Goal: Complete application form

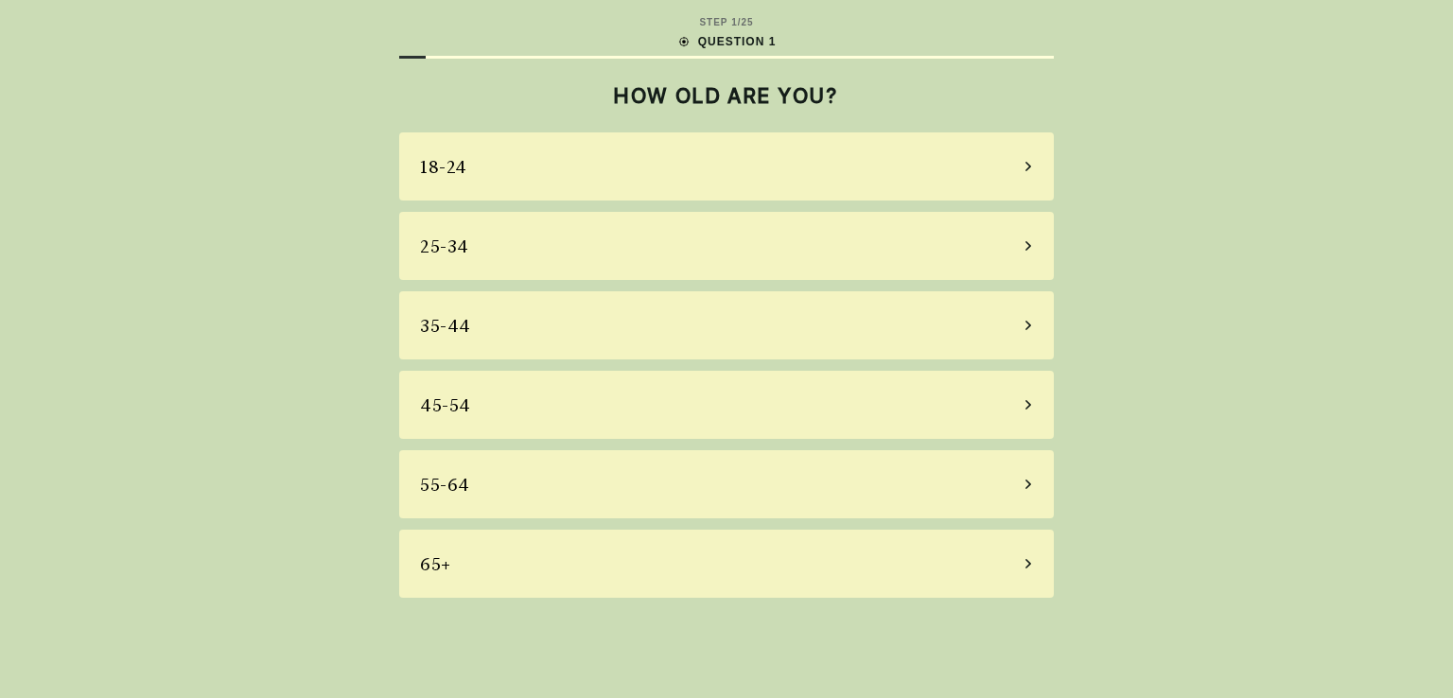
click at [613, 247] on div "25-34" at bounding box center [726, 246] width 655 height 68
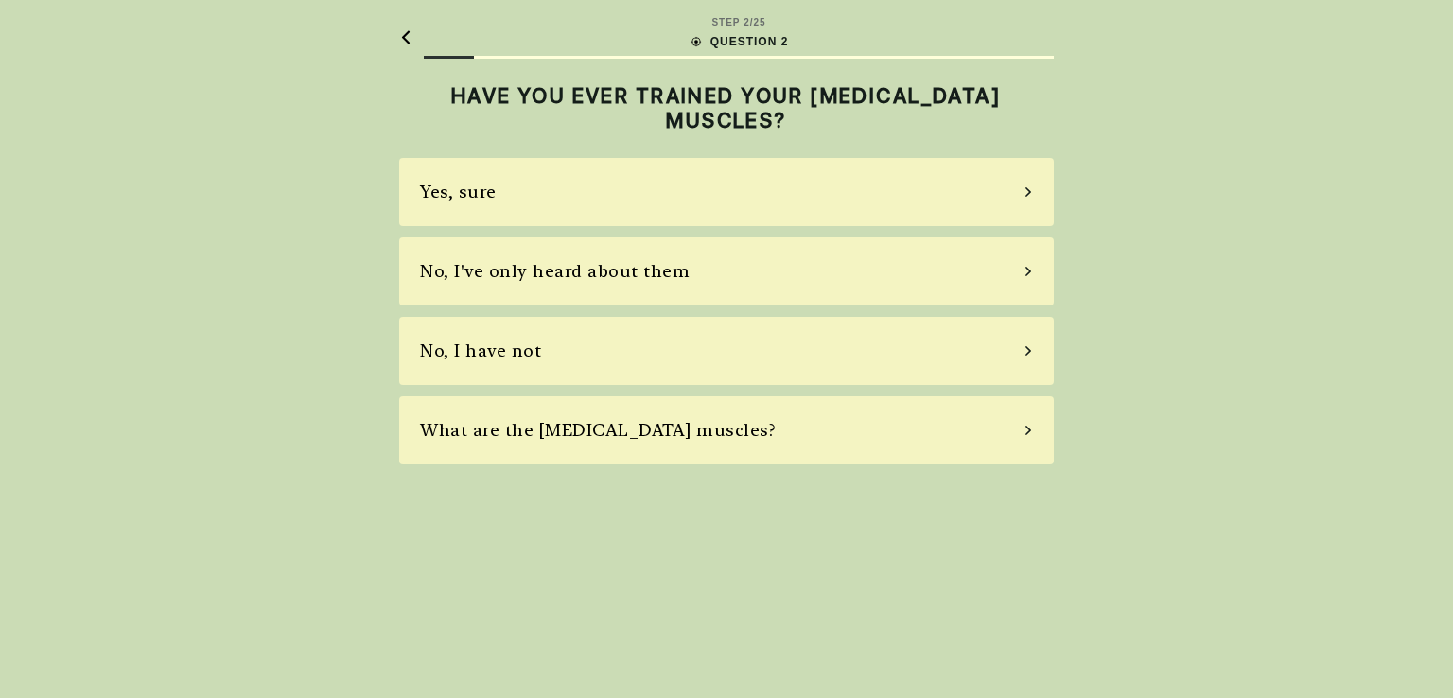
click at [647, 183] on div "Yes, sure" at bounding box center [726, 192] width 655 height 68
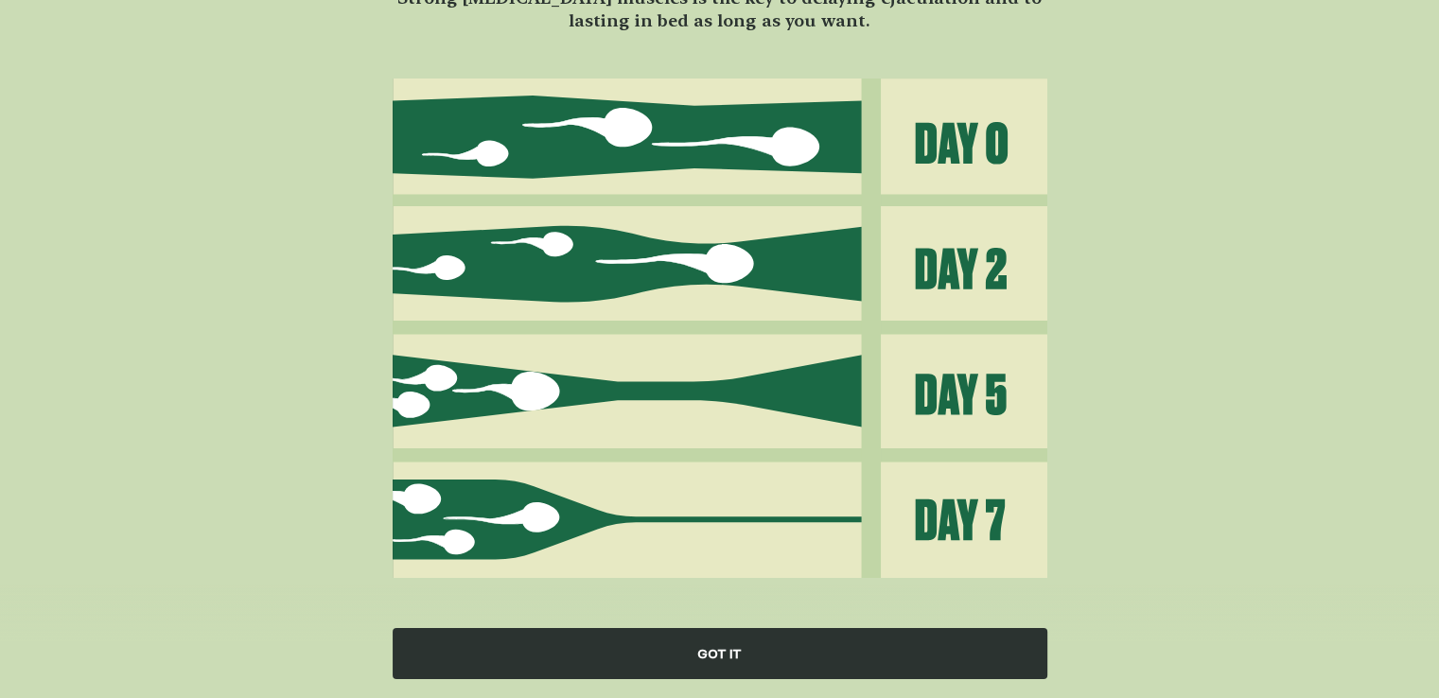
scroll to position [190, 0]
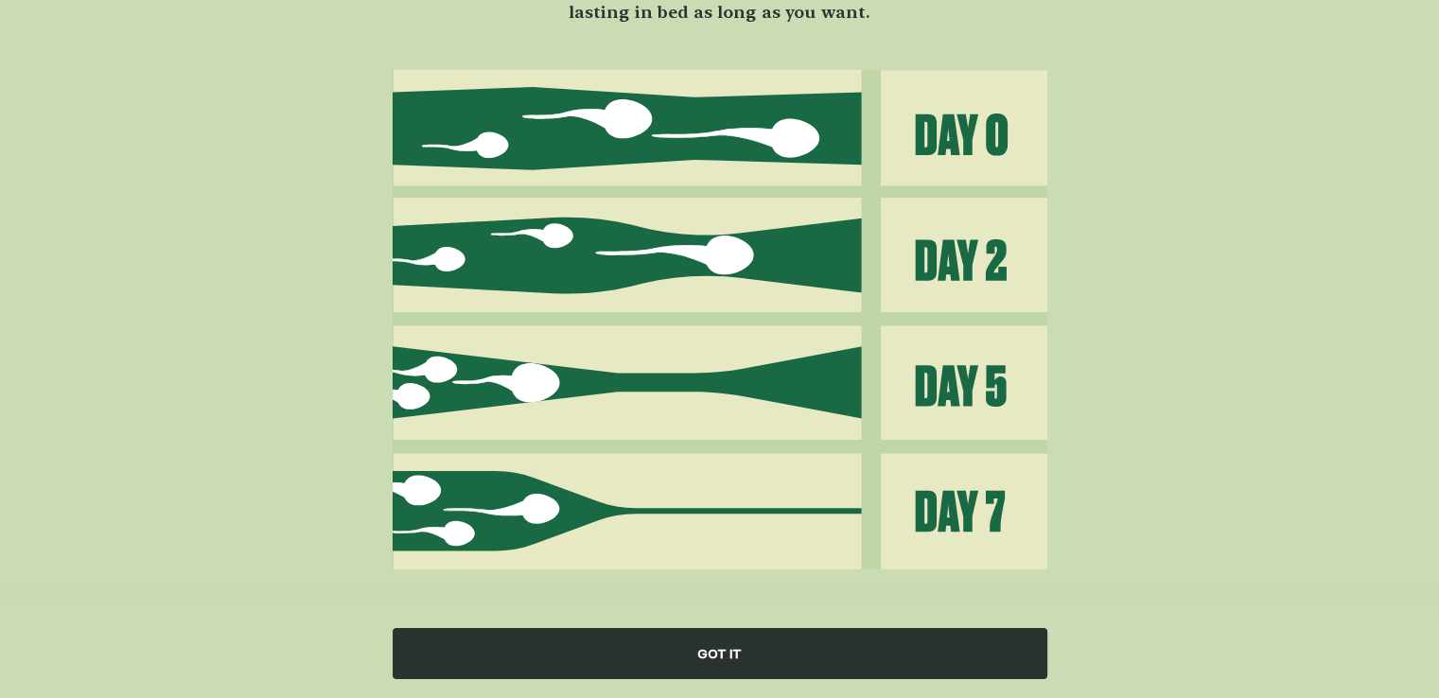
click at [736, 665] on div "GOT IT" at bounding box center [720, 653] width 655 height 51
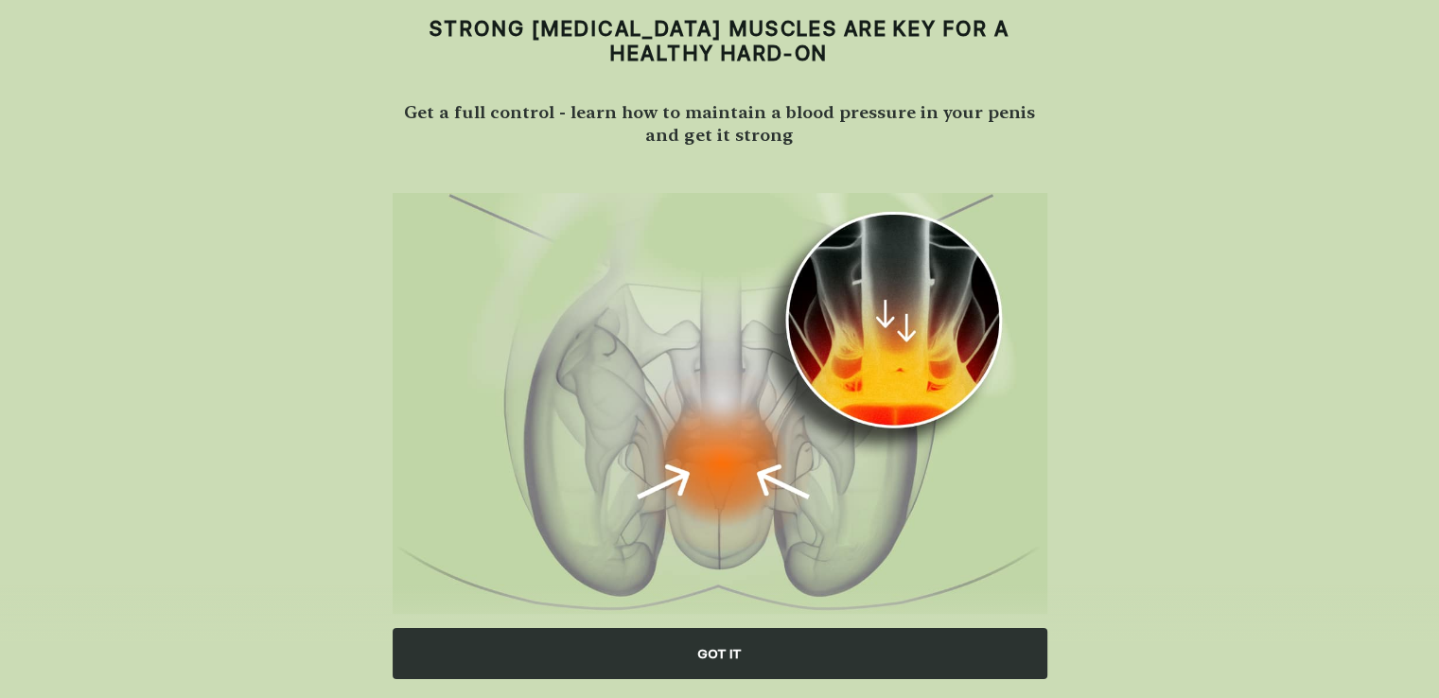
scroll to position [111, 0]
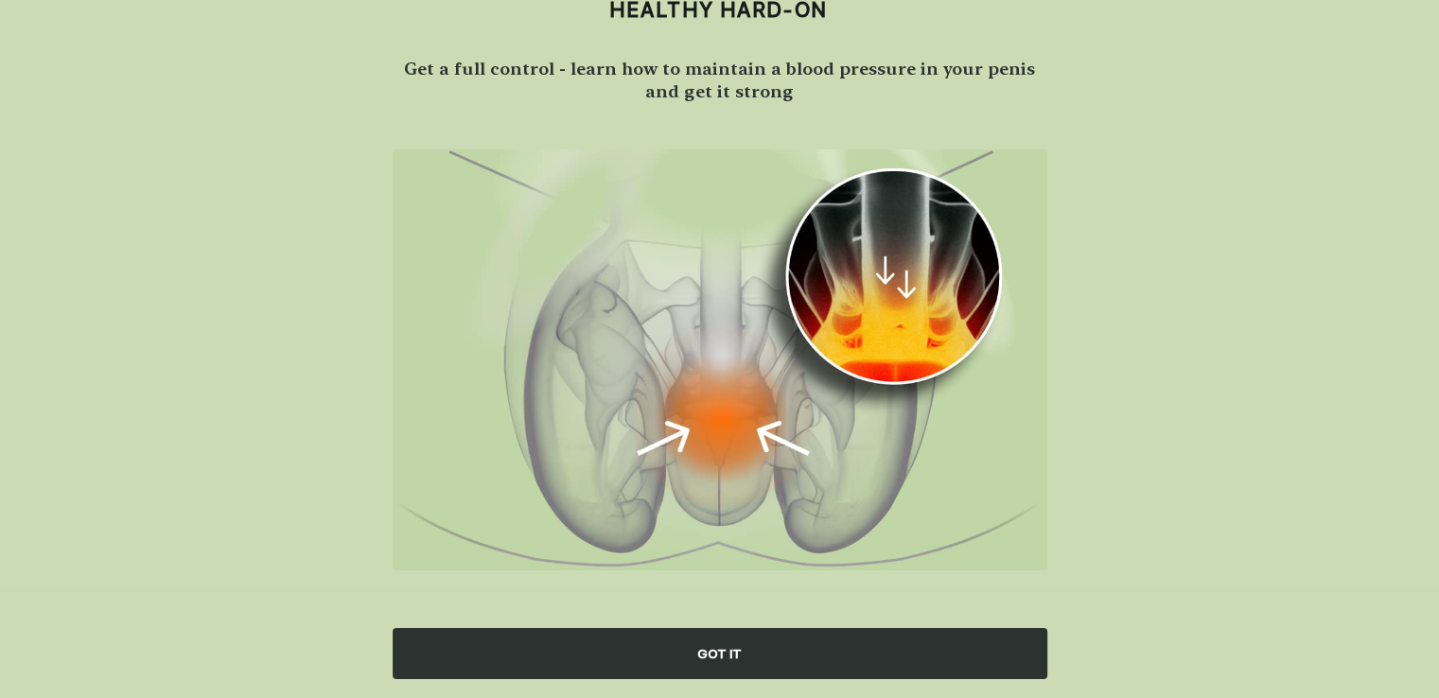
click at [732, 640] on div "GOT IT" at bounding box center [720, 653] width 655 height 51
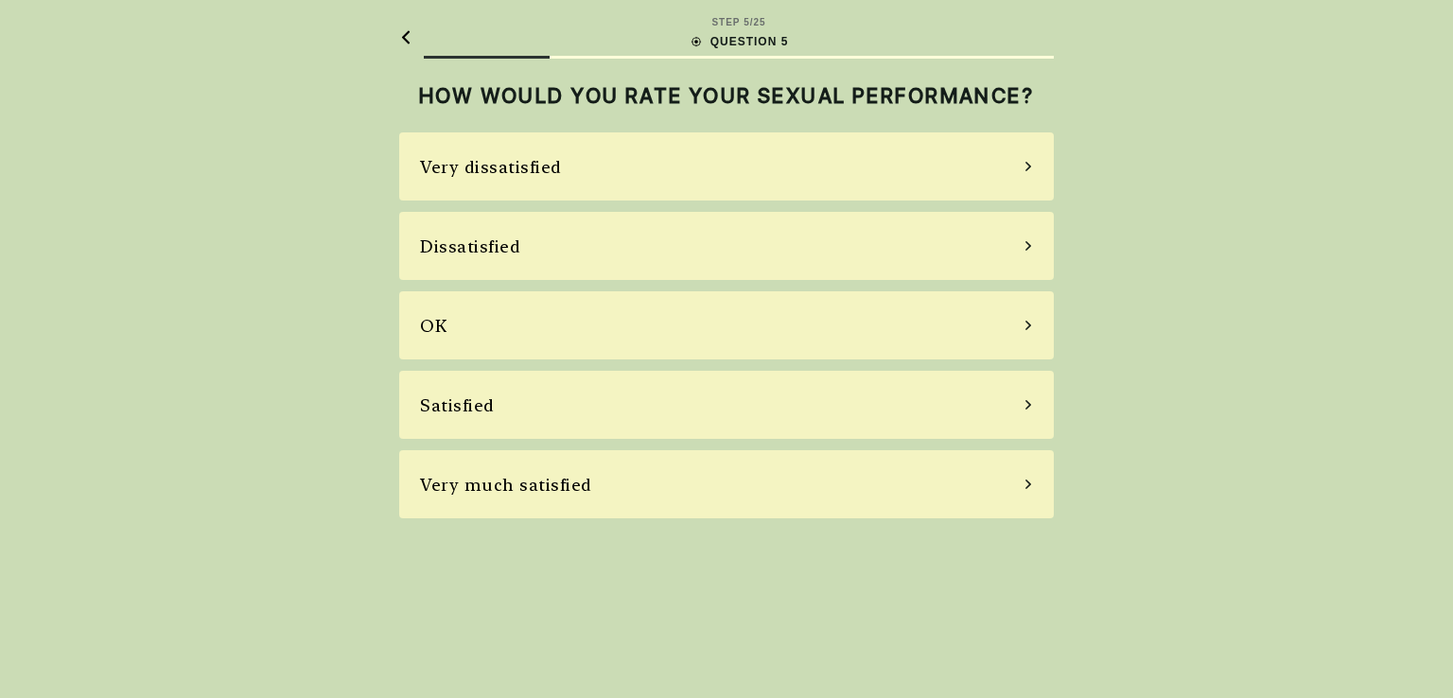
click at [687, 186] on div "Very dissatisfied" at bounding box center [726, 166] width 655 height 68
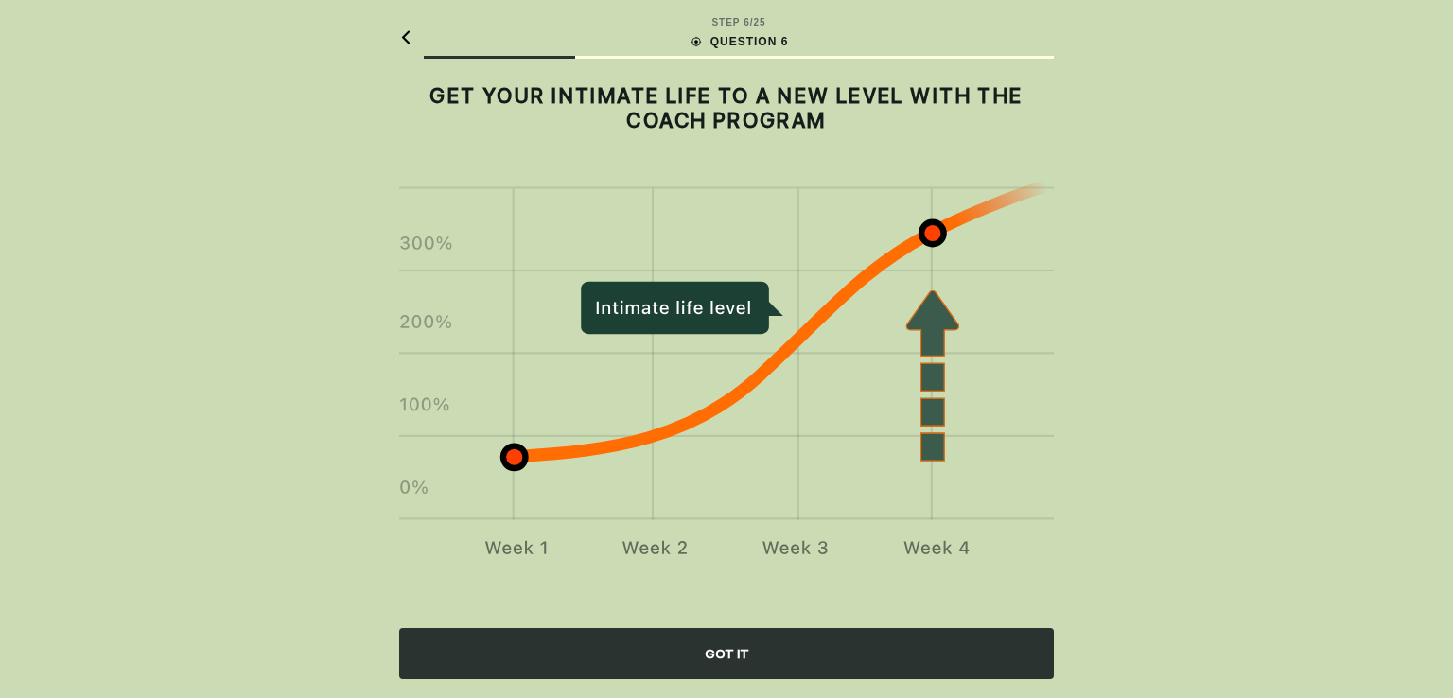
click at [730, 657] on div "GOT IT" at bounding box center [726, 653] width 655 height 51
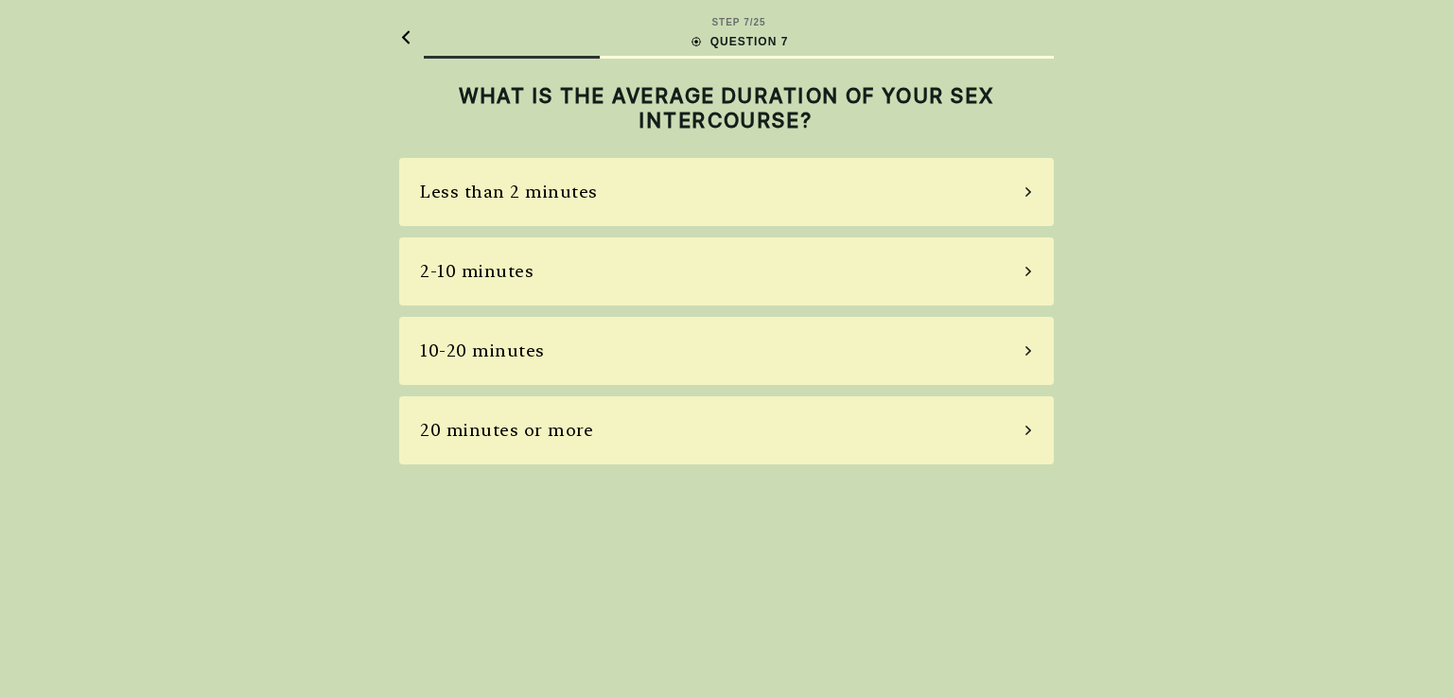
click at [685, 201] on div "Less than 2 minutes" at bounding box center [726, 192] width 655 height 68
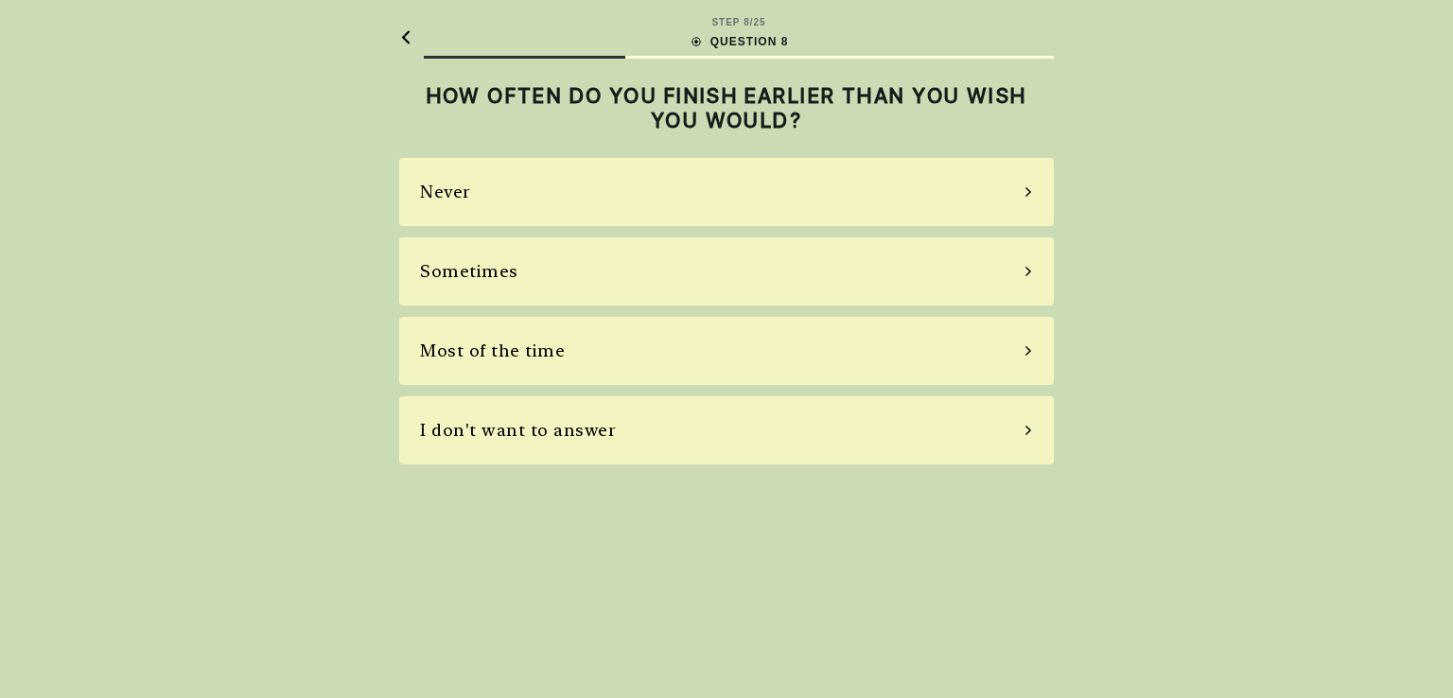
click at [685, 366] on div "Most of the time" at bounding box center [726, 351] width 655 height 68
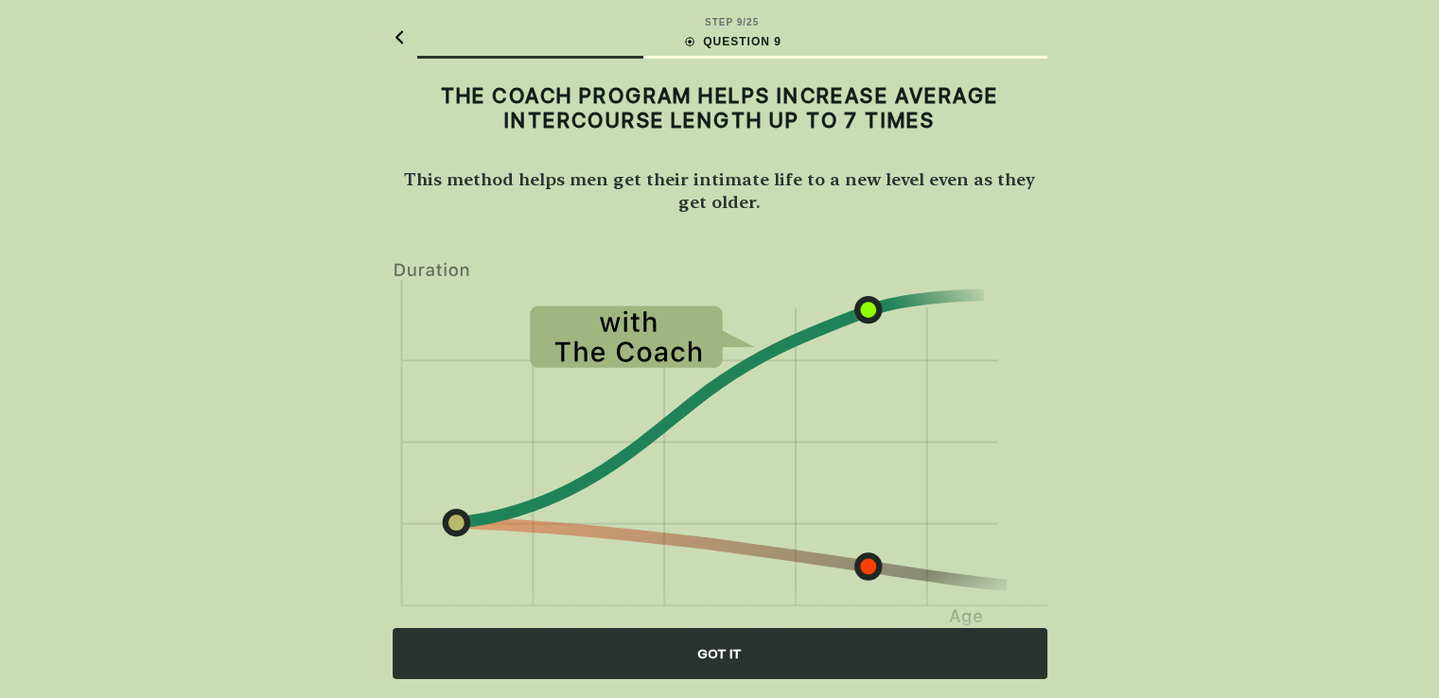
click at [711, 647] on div "GOT IT" at bounding box center [720, 653] width 655 height 51
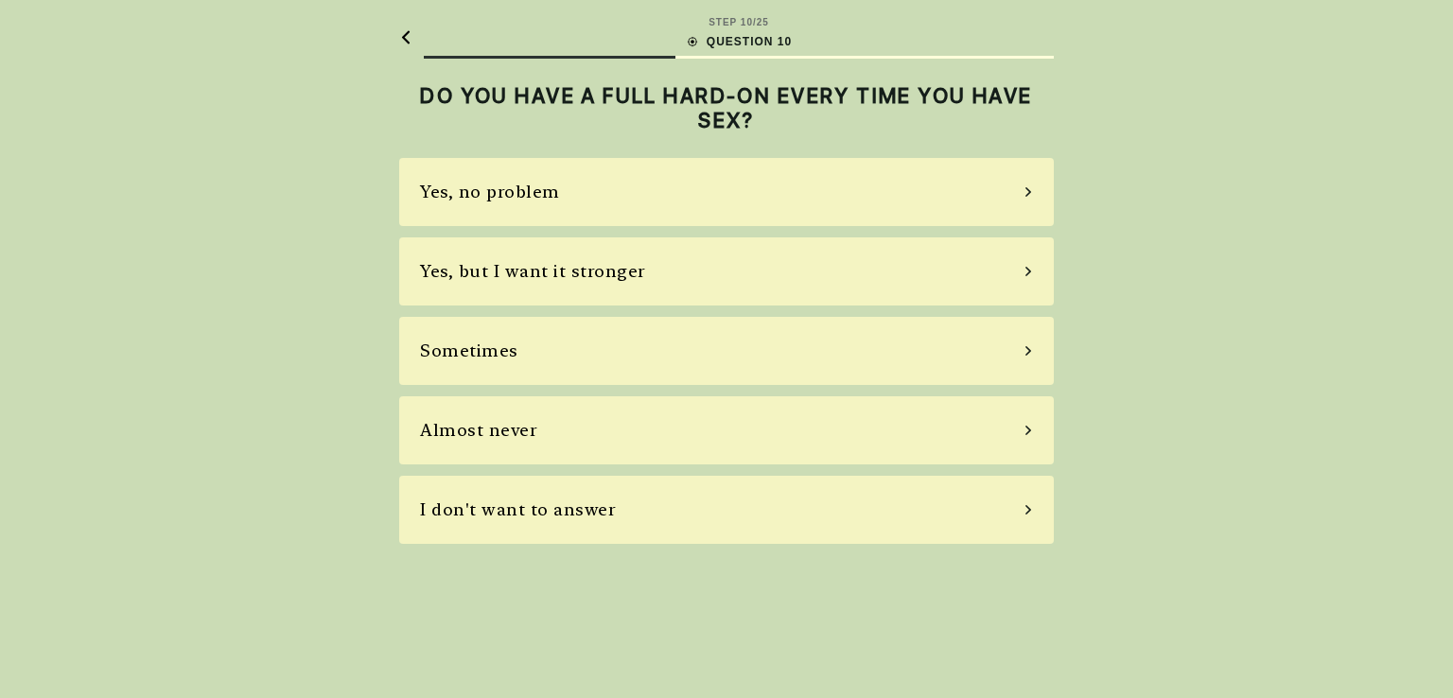
click at [594, 183] on div "Yes, no problem" at bounding box center [726, 192] width 655 height 68
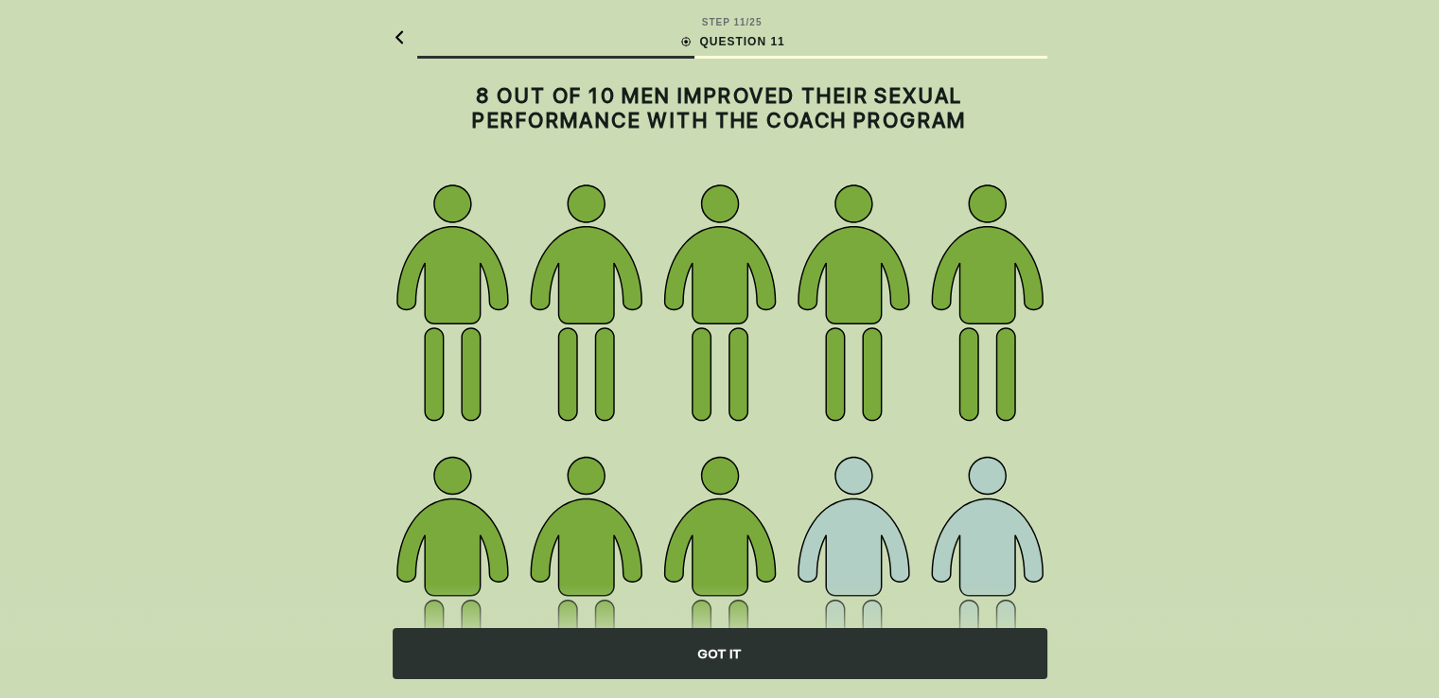
click at [804, 651] on div "GOT IT" at bounding box center [720, 653] width 655 height 51
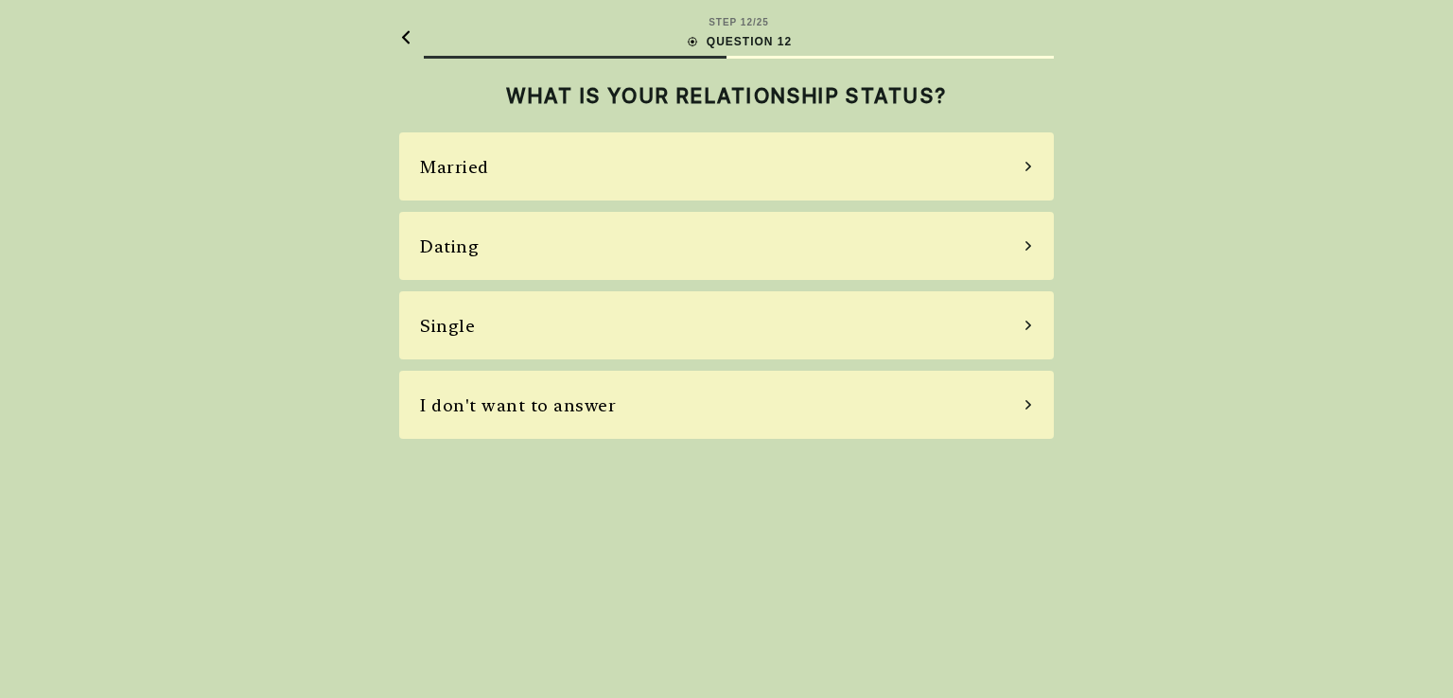
click at [687, 305] on div "Single" at bounding box center [726, 325] width 655 height 68
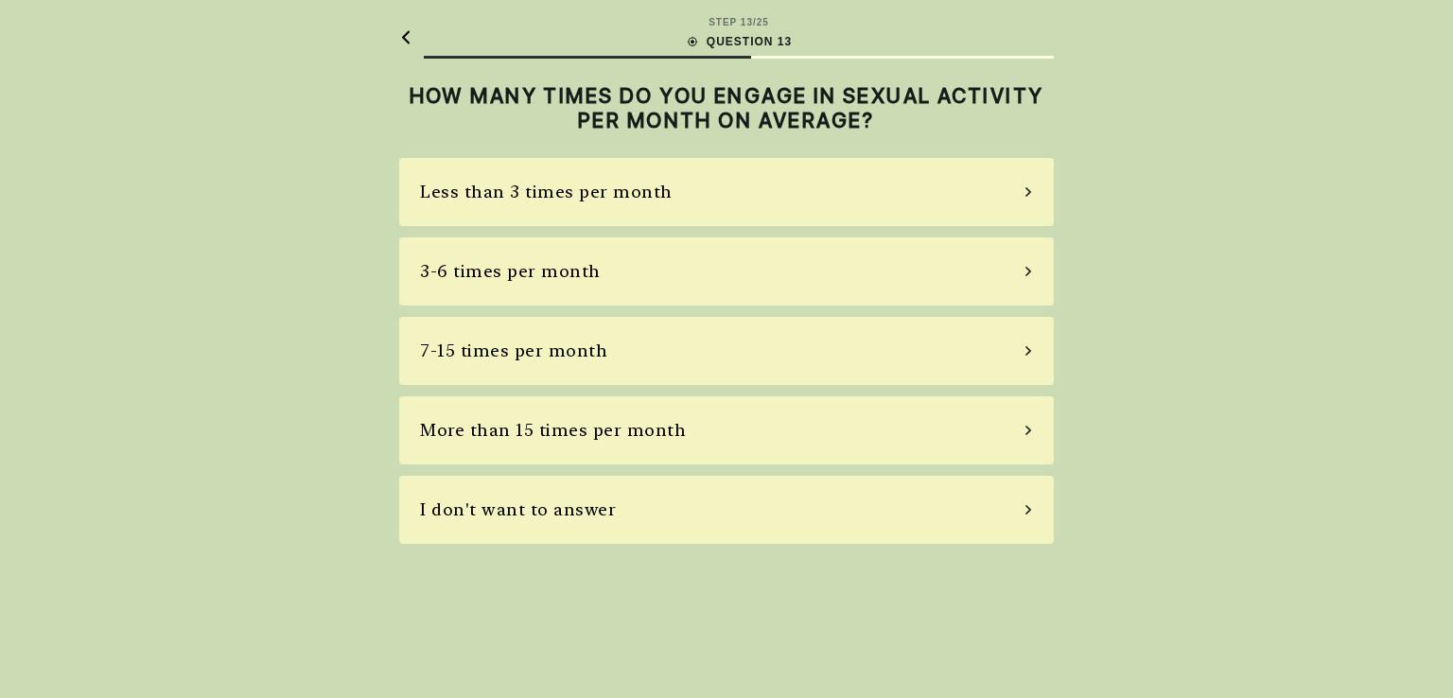
click at [651, 205] on div "Less than 3 times per month" at bounding box center [726, 192] width 655 height 68
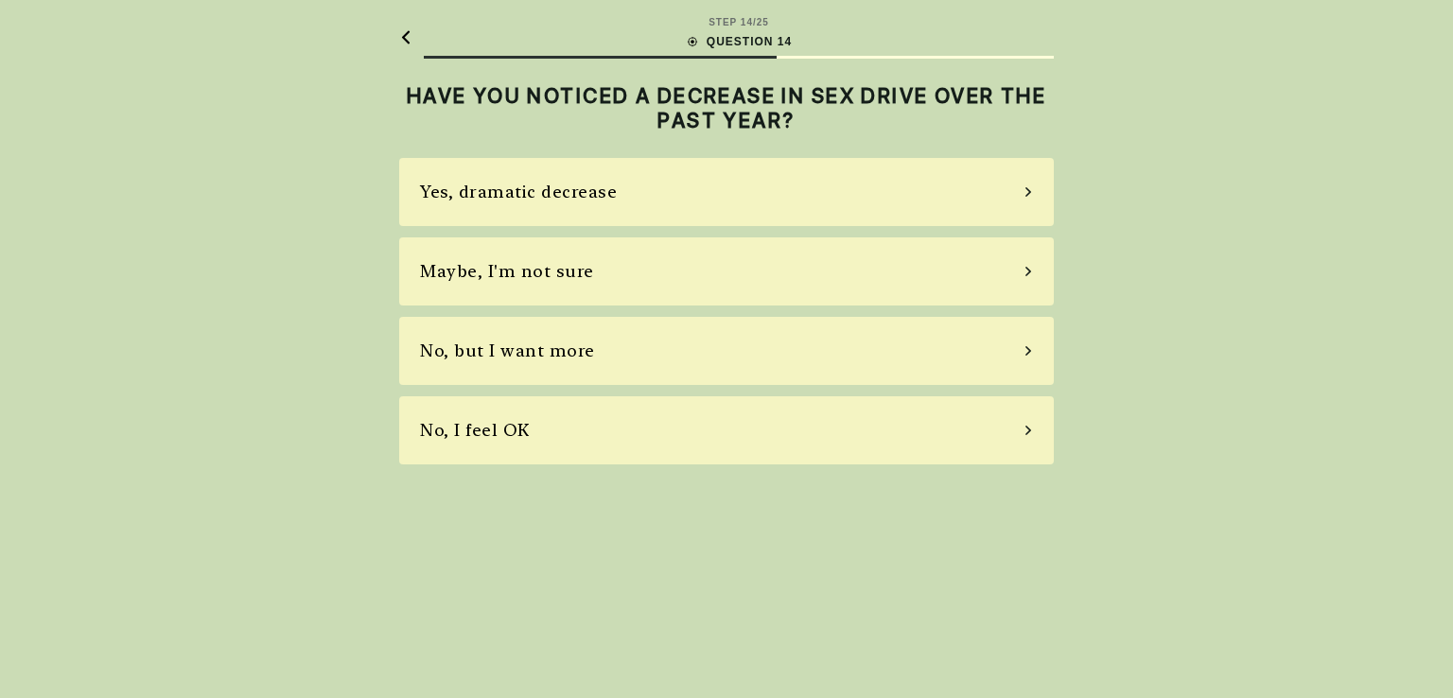
click at [738, 439] on div "No, I feel OK" at bounding box center [726, 430] width 655 height 68
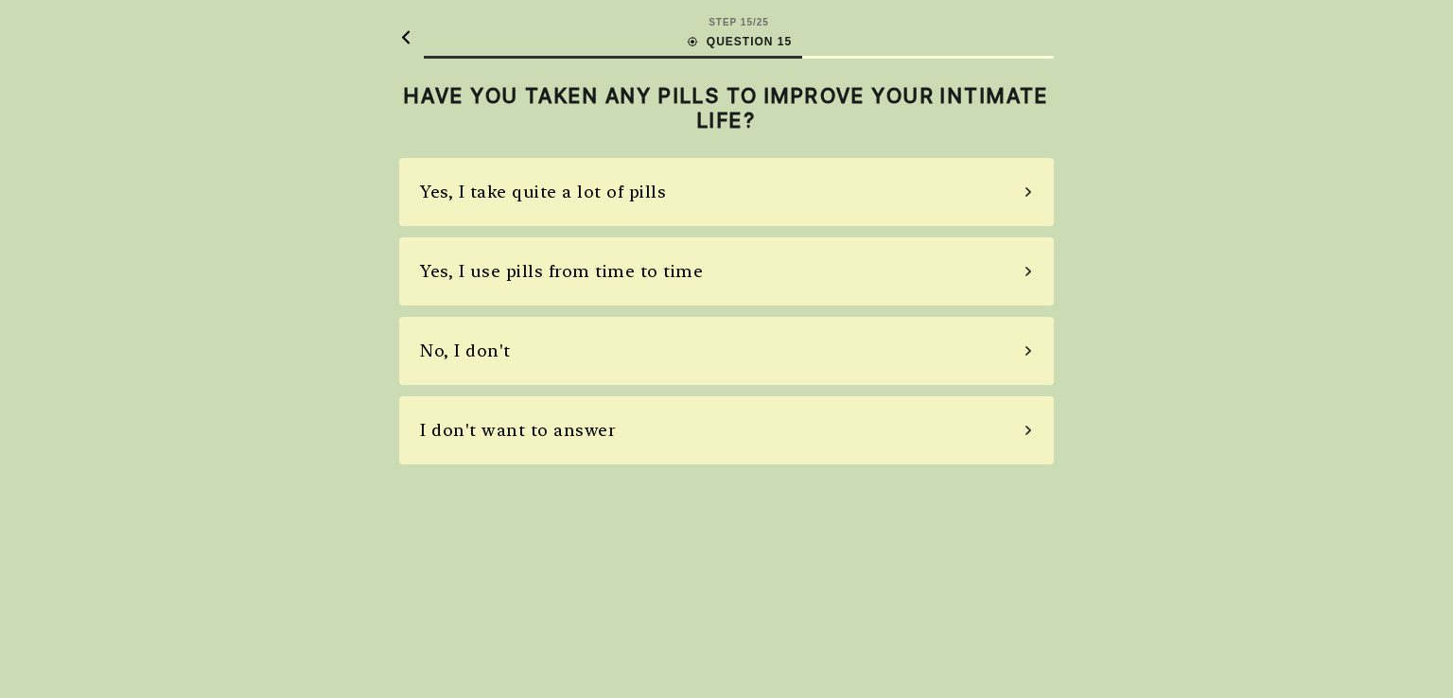
click at [678, 366] on div "No, I don't" at bounding box center [726, 351] width 655 height 68
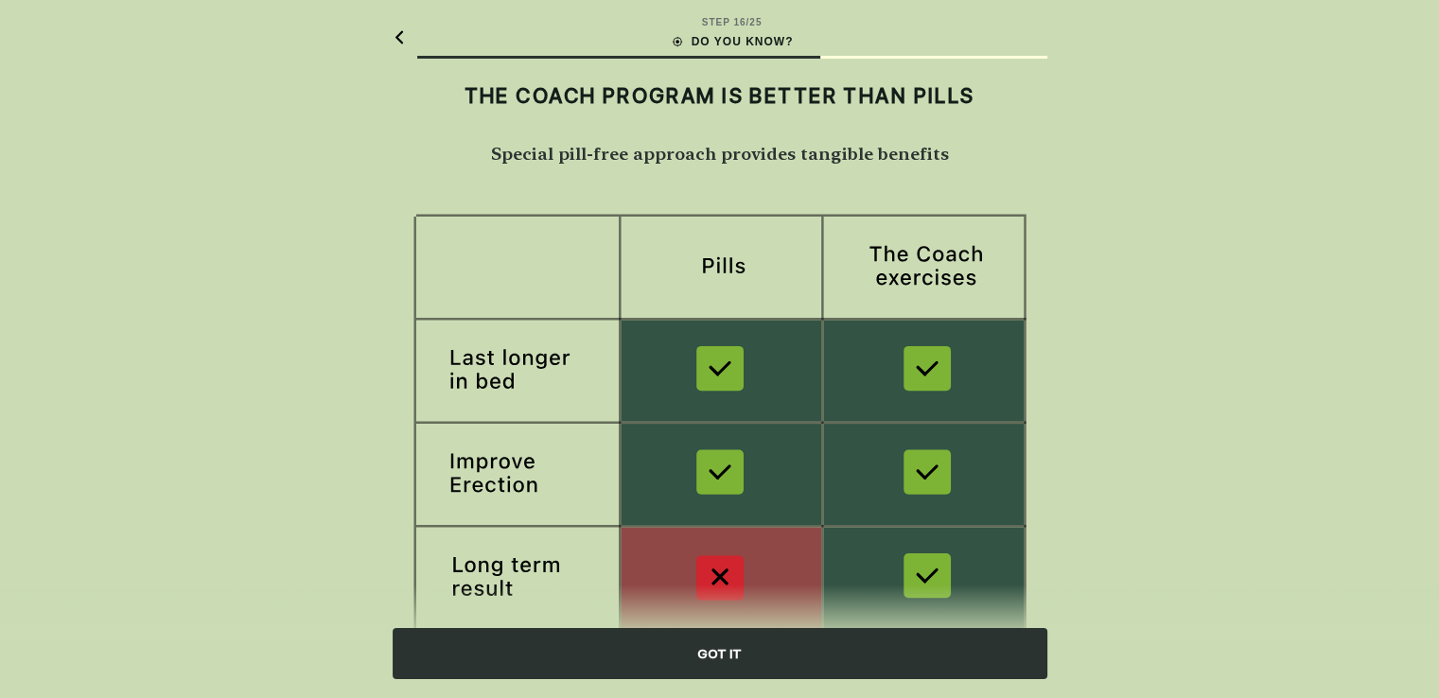
click at [760, 641] on div "GOT IT" at bounding box center [720, 653] width 655 height 51
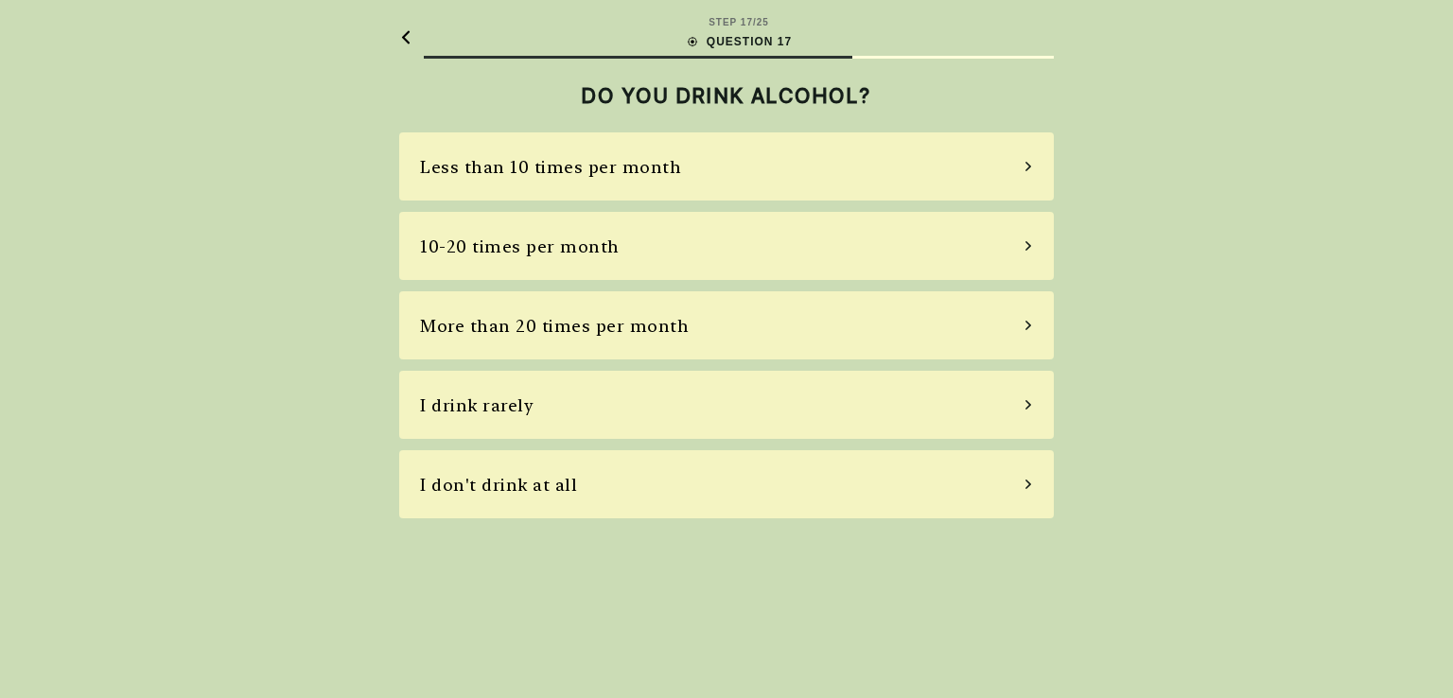
click at [694, 487] on div "I don't drink at all" at bounding box center [726, 484] width 655 height 68
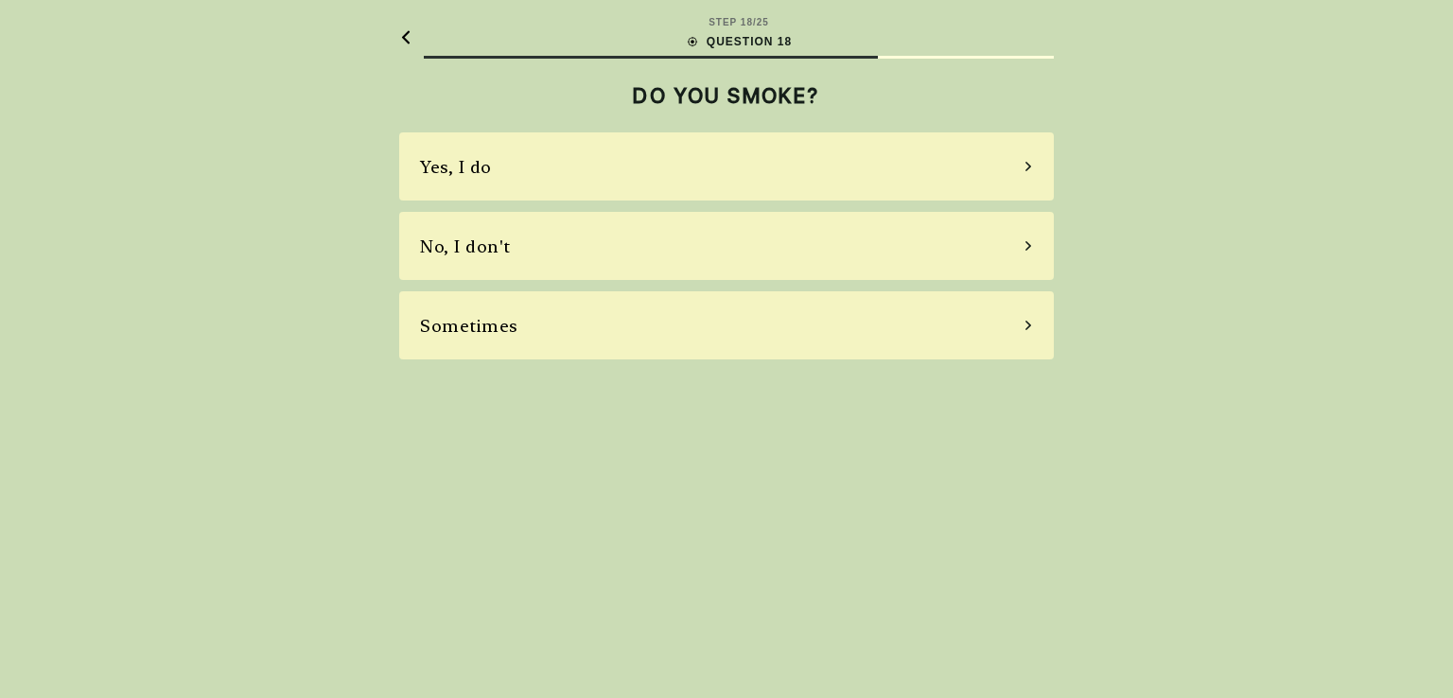
click at [695, 249] on div "No, I don't" at bounding box center [726, 246] width 655 height 68
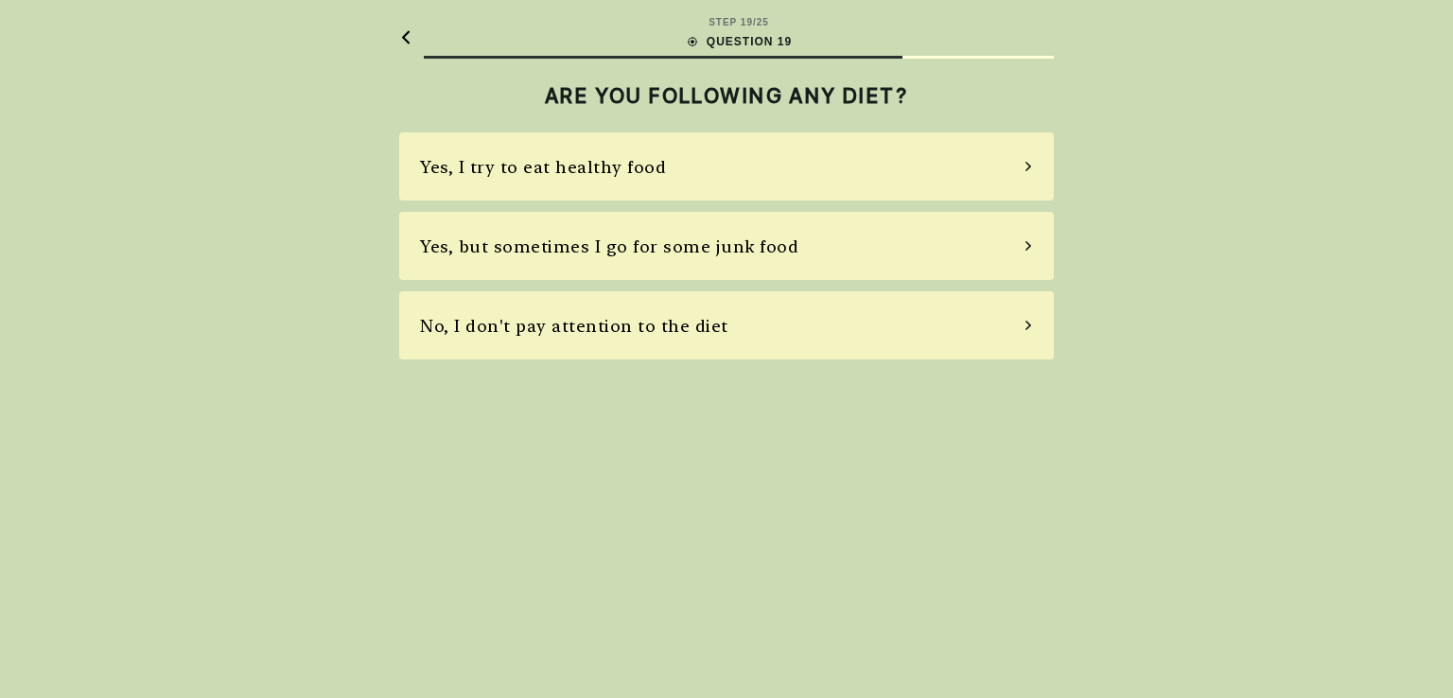
click at [697, 176] on div "Yes, I try to eat healthy food" at bounding box center [726, 166] width 655 height 68
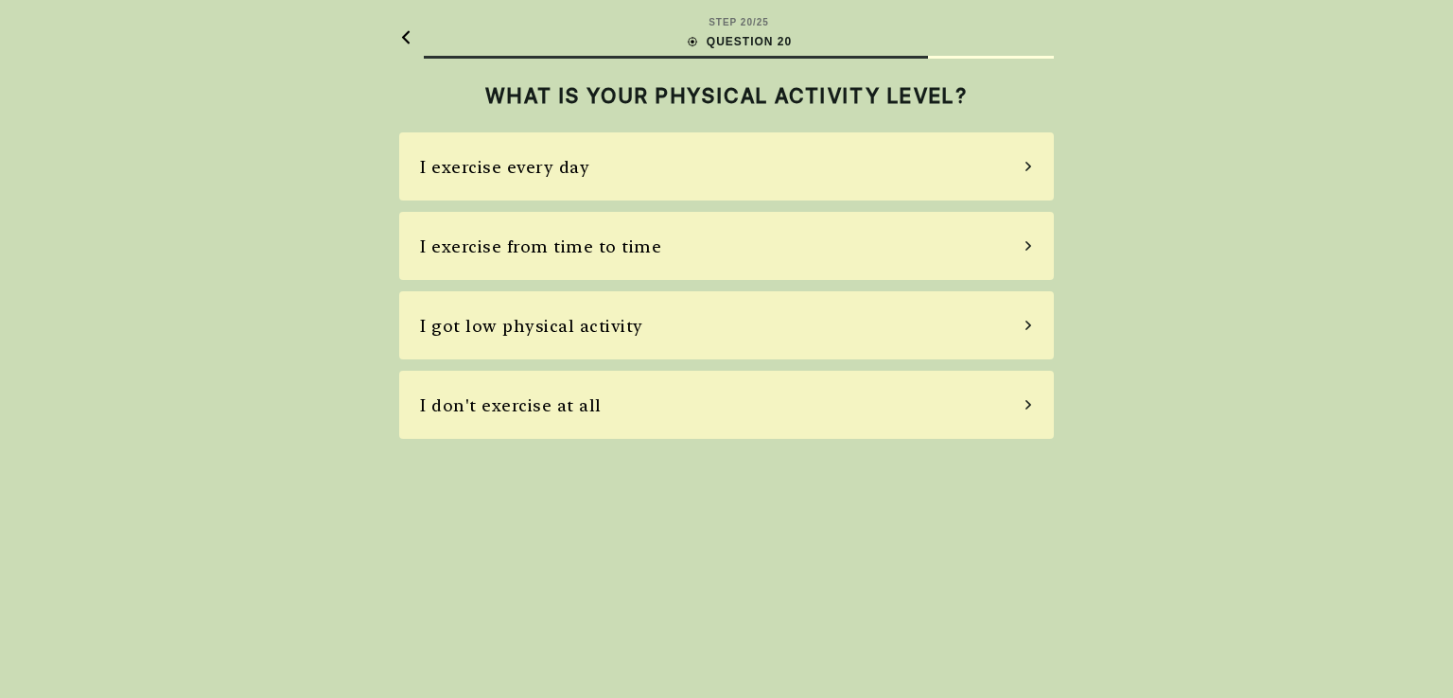
click at [697, 176] on div "I exercise every day" at bounding box center [726, 166] width 655 height 68
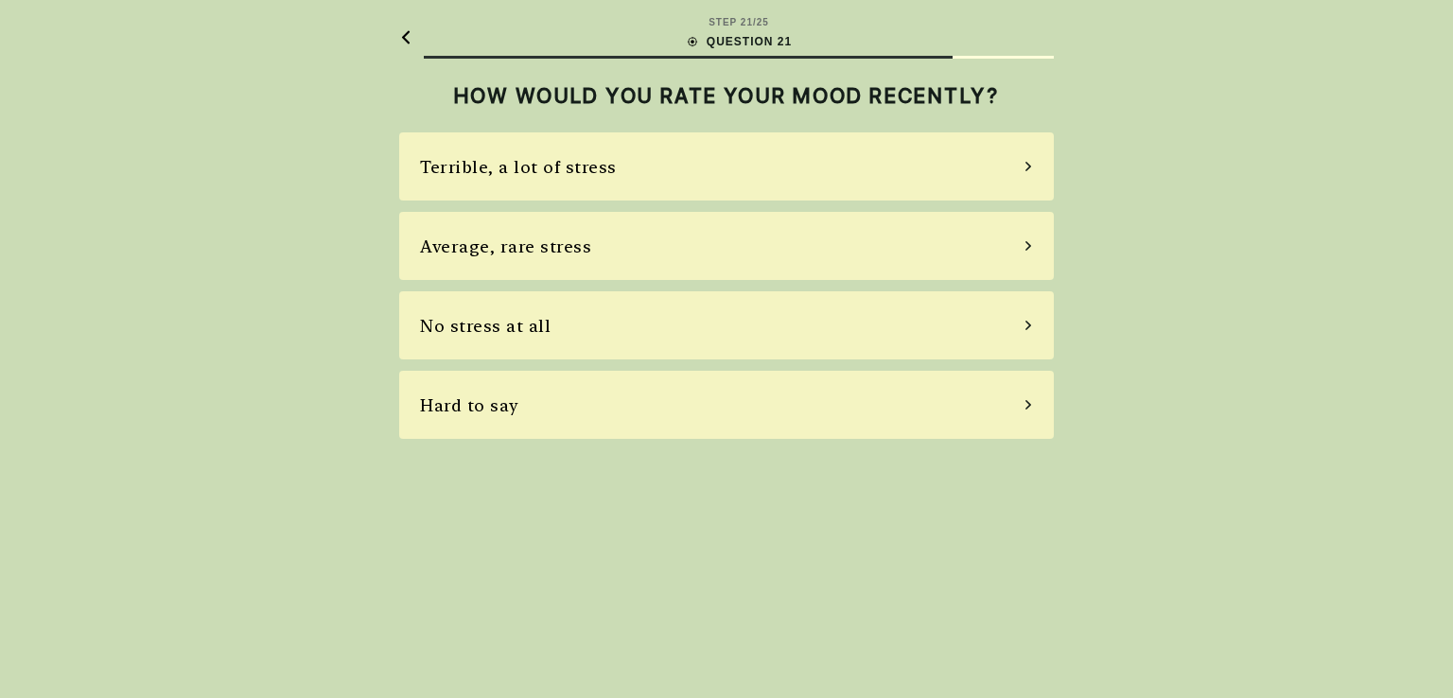
click at [644, 259] on div "Average, rare stress" at bounding box center [726, 246] width 655 height 68
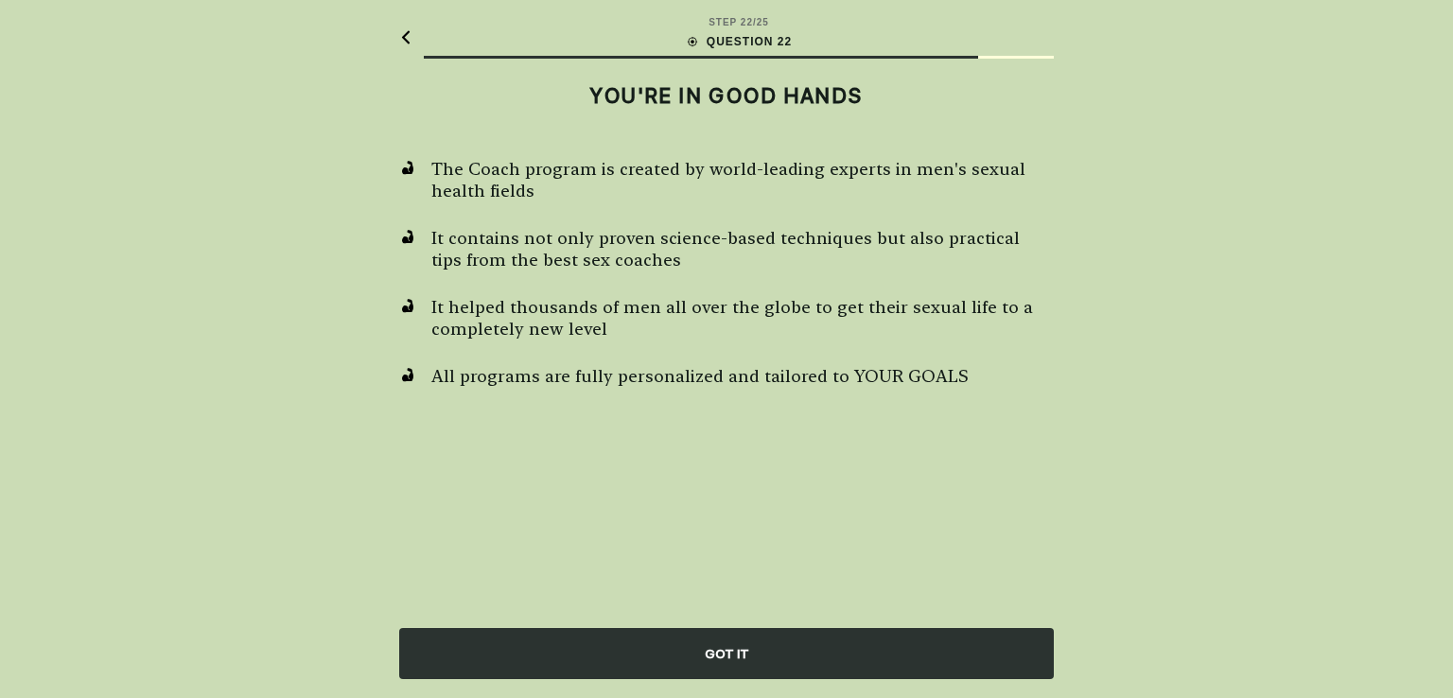
click at [728, 641] on div "GOT IT" at bounding box center [726, 653] width 655 height 51
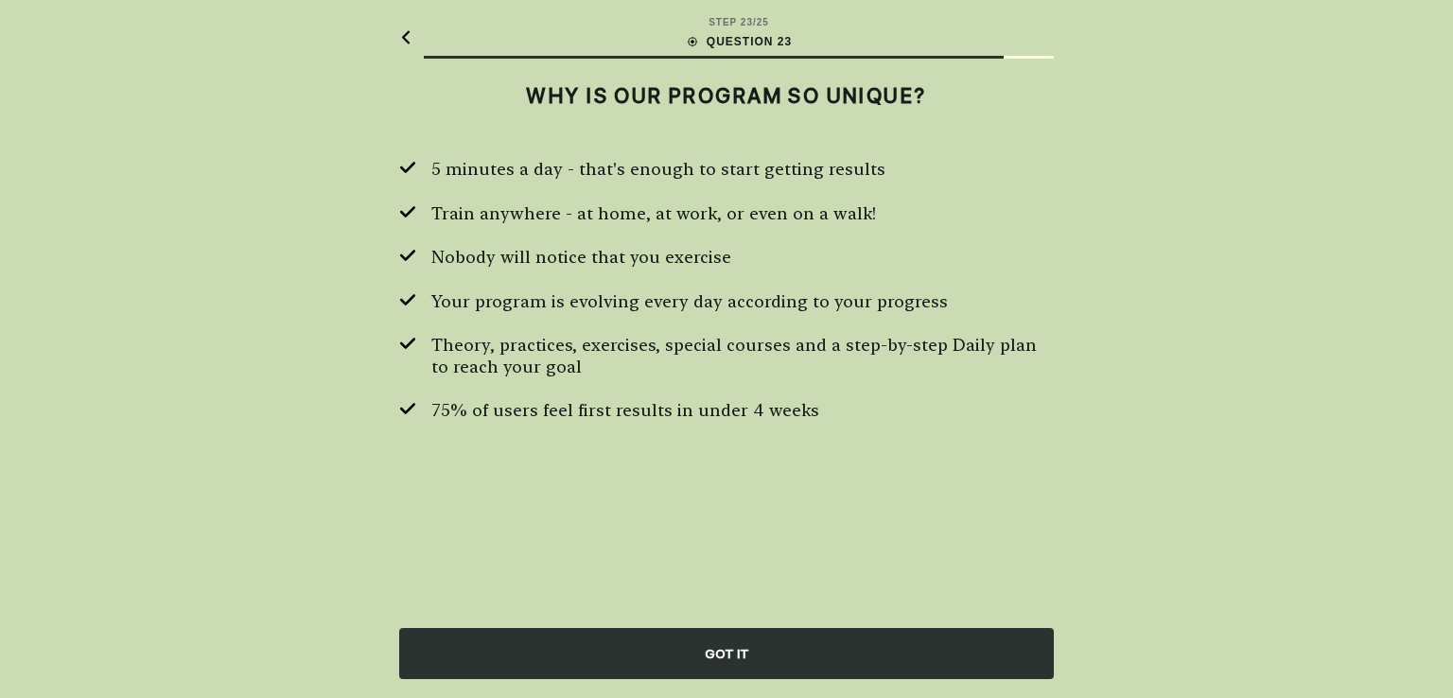
click at [728, 641] on div "GOT IT" at bounding box center [726, 653] width 655 height 51
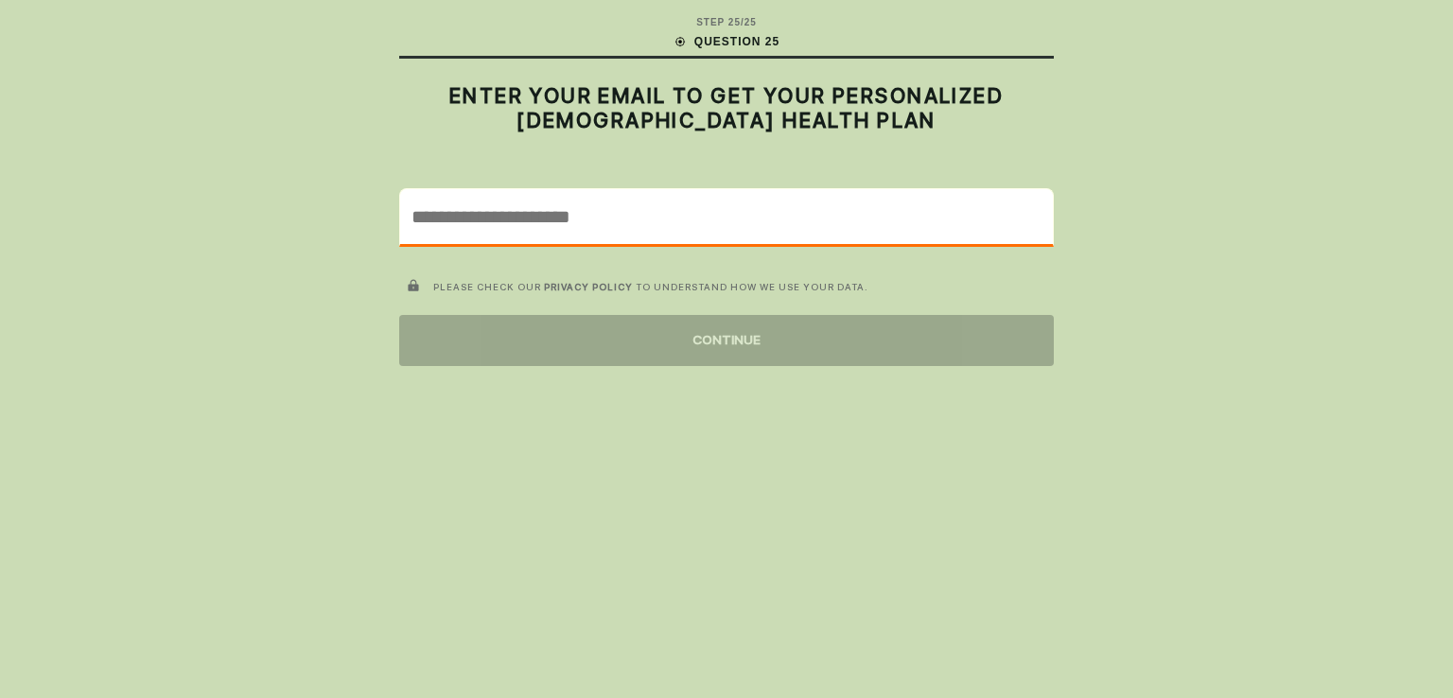
click at [586, 220] on input "email" at bounding box center [726, 216] width 653 height 55
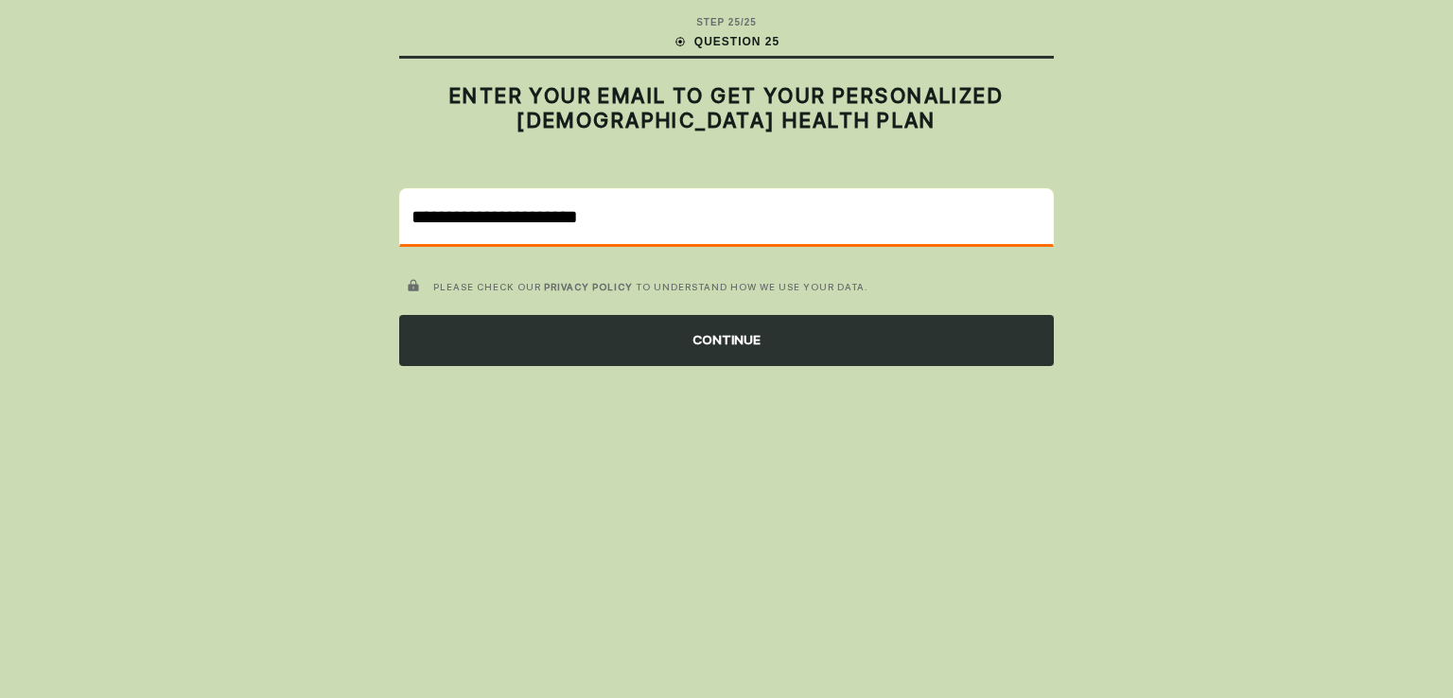
type input "**********"
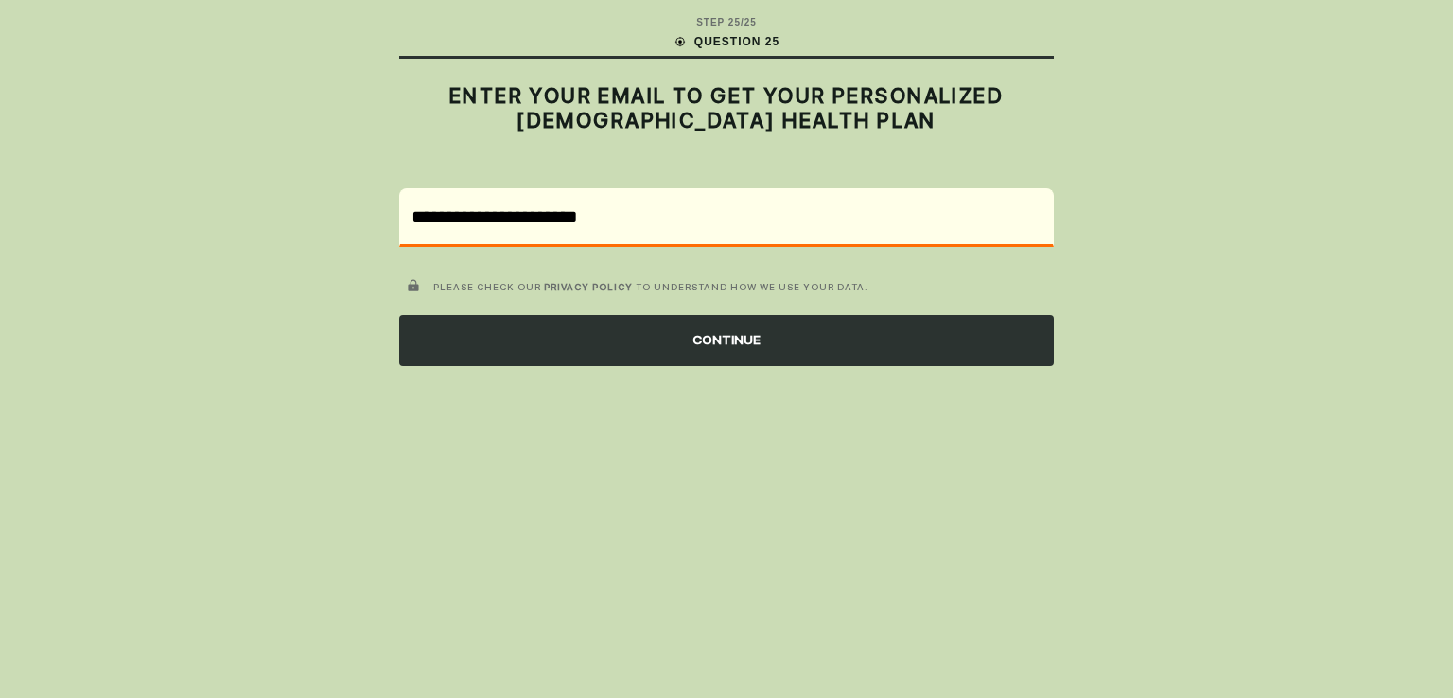
click at [721, 342] on div "CONTINUE" at bounding box center [726, 340] width 655 height 51
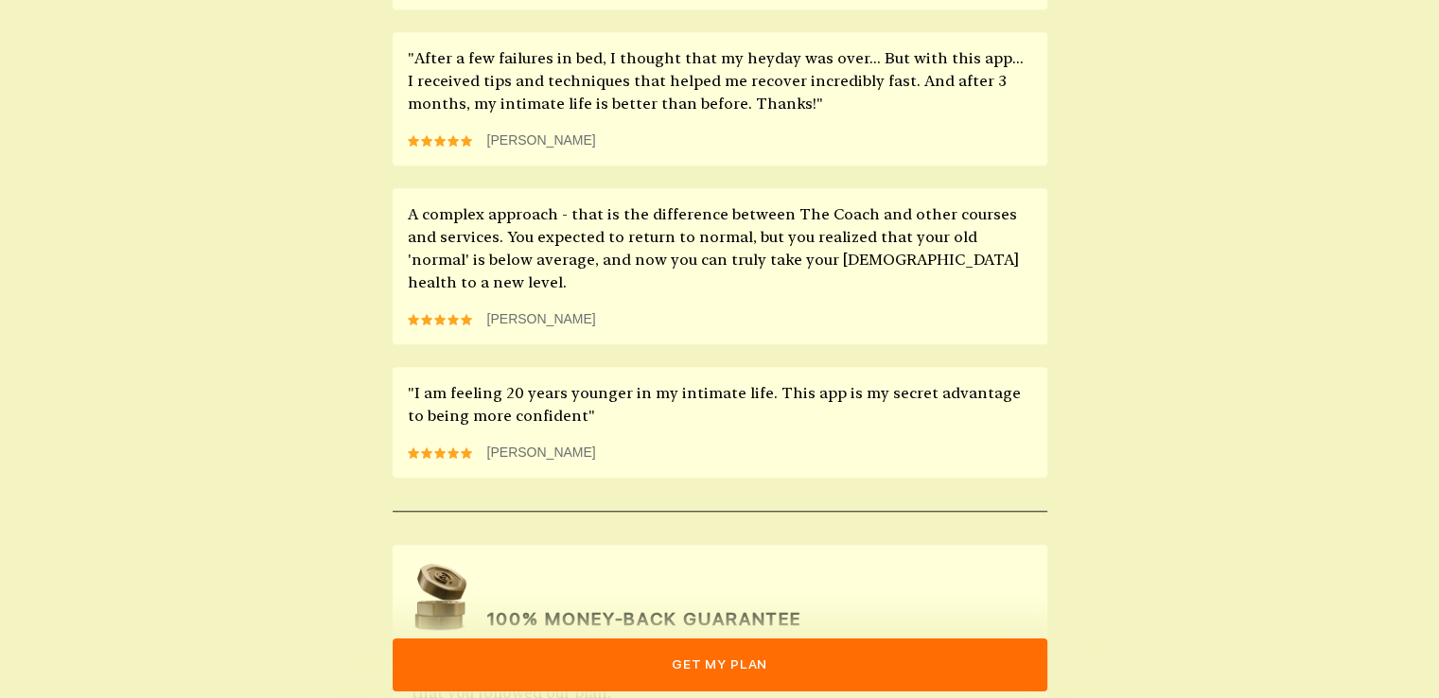
scroll to position [1687, 0]
